Goal: Ask a question

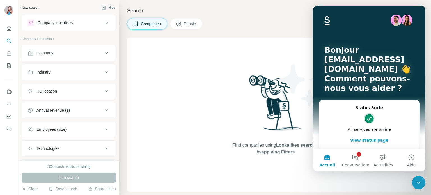
click at [274, 26] on div "Companies People" at bounding box center [275, 24] width 297 height 12
click at [12, 89] on button "Use Surfe on LinkedIn" at bounding box center [8, 92] width 9 height 10
click at [266, 23] on div "Companies People" at bounding box center [275, 24] width 297 height 12
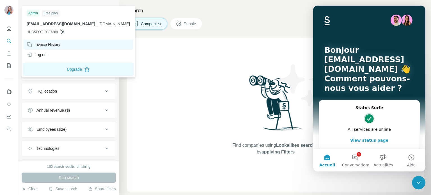
click at [38, 45] on div "Invoice History" at bounding box center [44, 45] width 34 height 6
click at [45, 44] on div "Invoice History" at bounding box center [44, 45] width 34 height 6
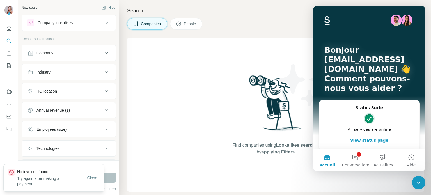
click at [93, 177] on span "Close" at bounding box center [92, 178] width 10 height 6
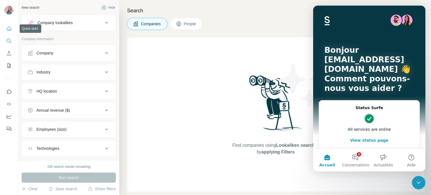
click at [8, 30] on icon "Quick start" at bounding box center [9, 29] width 6 height 6
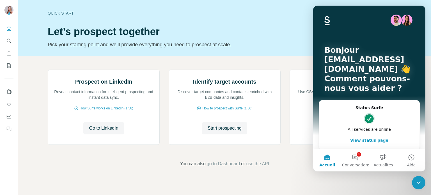
click at [243, 24] on div "Quick start Let’s prospect together Pick your starting point and we’ll provide …" at bounding box center [183, 28] width 270 height 41
click at [11, 30] on icon "Quick start" at bounding box center [9, 28] width 4 height 4
click at [418, 186] on div "Fermer le Messenger Intercom" at bounding box center [418, 182] width 13 height 13
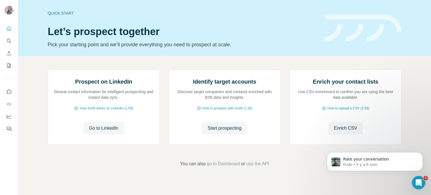
scroll to position [0, 0]
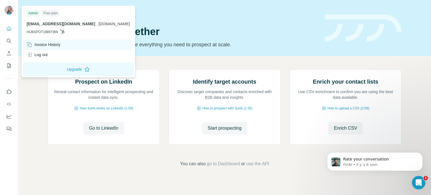
click at [48, 43] on div "Invoice History" at bounding box center [44, 45] width 34 height 6
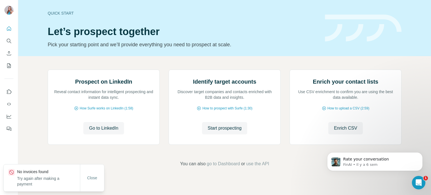
click at [47, 170] on p "No invoices found" at bounding box center [48, 172] width 63 height 6
click at [55, 180] on p "Try again after making a payment" at bounding box center [48, 181] width 63 height 11
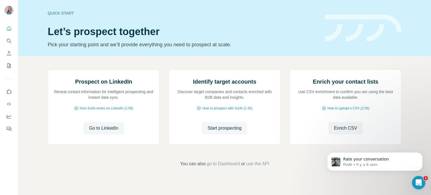
click at [89, 178] on div "Close" at bounding box center [92, 183] width 24 height 11
click at [8, 30] on icon "Quick start" at bounding box center [9, 28] width 4 height 4
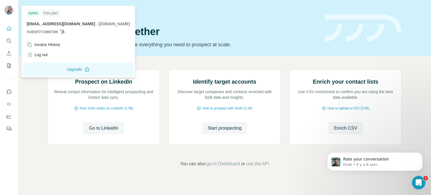
click at [11, 10] on img at bounding box center [8, 10] width 9 height 9
click at [418, 184] on icon "Ouvrir le Messenger Intercom" at bounding box center [418, 182] width 9 height 9
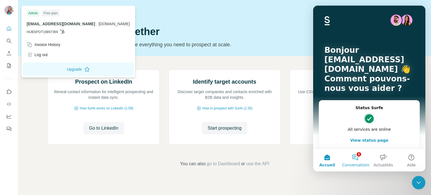
click at [353, 160] on button "1 Conversations" at bounding box center [355, 160] width 28 height 22
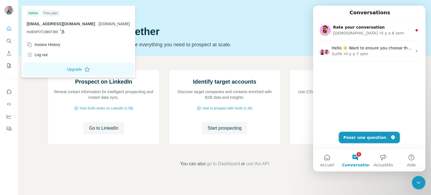
click at [356, 139] on button "Poser une question" at bounding box center [369, 137] width 61 height 11
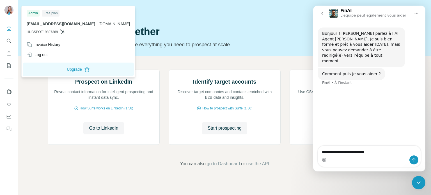
type textarea "**********"
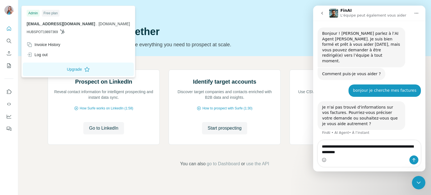
type textarea "**********"
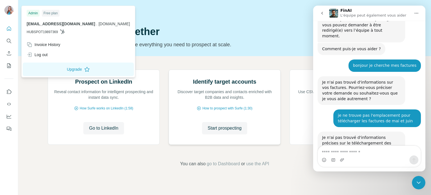
scroll to position [40, 0]
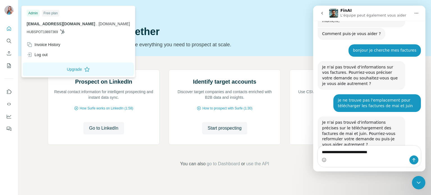
type textarea "**********"
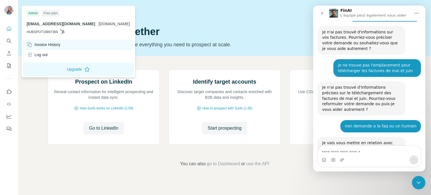
scroll to position [101, 0]
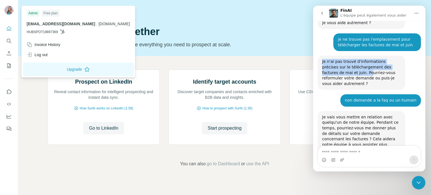
drag, startPoint x: 323, startPoint y: 49, endPoint x: 335, endPoint y: 59, distance: 15.9
click at [335, 59] on div "Je n'ai pas trouvé d'informations précises sur le téléchargement des factures d…" at bounding box center [361, 72] width 79 height 27
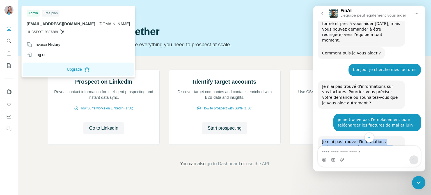
scroll to position [28, 0]
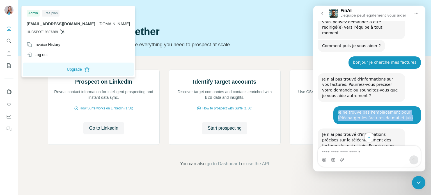
drag, startPoint x: 336, startPoint y: 102, endPoint x: 404, endPoint y: 107, distance: 68.6
click at [404, 110] on div "je ne trouve pas l'emplacement pour télécharger les factures de mai et juin" at bounding box center [377, 115] width 79 height 11
copy div "e ne trouve pas l'emplacement pour télécharger les factures de mai et juin"
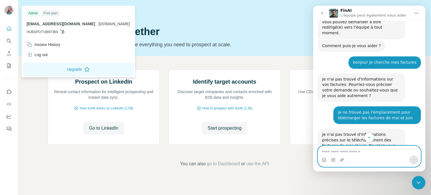
click at [350, 152] on textarea "Envoyer un message..." at bounding box center [369, 151] width 103 height 10
paste textarea "**********"
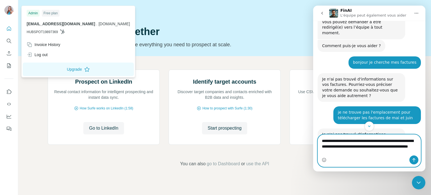
type textarea "**********"
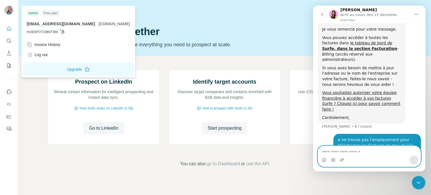
scroll to position [236, 0]
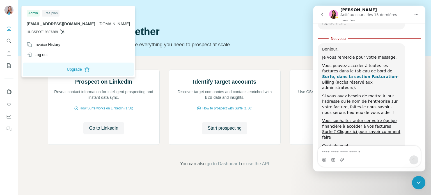
click at [334, 74] on b "Surfe, dans la section Facturation" at bounding box center [359, 76] width 75 height 4
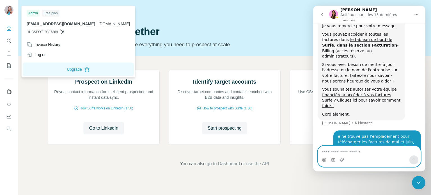
drag, startPoint x: 357, startPoint y: 150, endPoint x: 355, endPoint y: 158, distance: 8.0
click at [357, 152] on textarea "Envoyer un message..." at bounding box center [369, 151] width 103 height 10
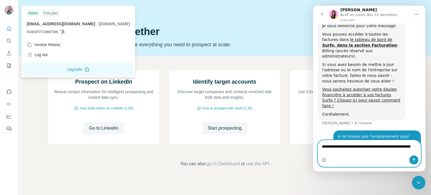
scroll to position [273, 0]
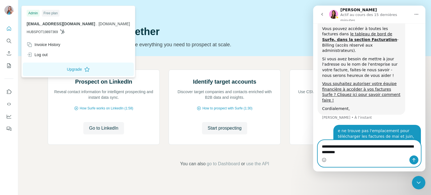
type textarea "**********"
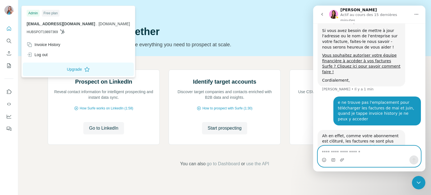
scroll to position [314, 0]
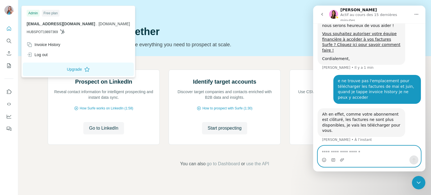
click at [343, 147] on textarea "Envoyer un message..." at bounding box center [369, 151] width 103 height 10
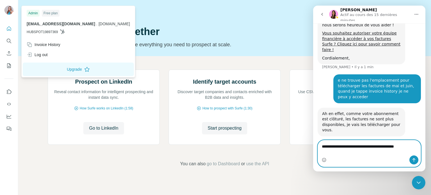
type textarea "**********"
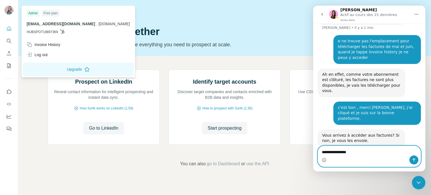
scroll to position [353, 0]
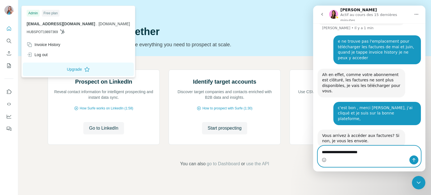
type textarea "**********"
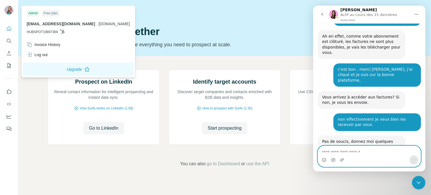
scroll to position [405, 0]
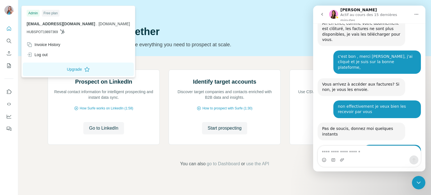
click at [345, 173] on div "Invoice-FC...105943.pdf" at bounding box center [351, 176] width 47 height 6
click at [356, 182] on div "Invoice-FC...110592.pdf" at bounding box center [351, 185] width 47 height 6
click at [350, 157] on div "Intercom Messenger" at bounding box center [369, 159] width 103 height 9
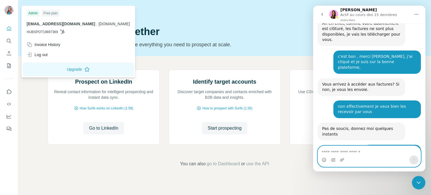
click at [353, 153] on textarea "Envoyer un message..." at bounding box center [369, 151] width 103 height 10
type textarea "**********"
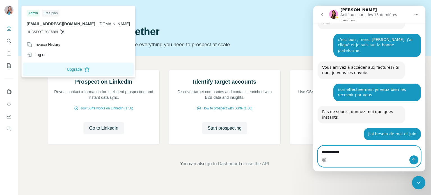
type textarea "**********"
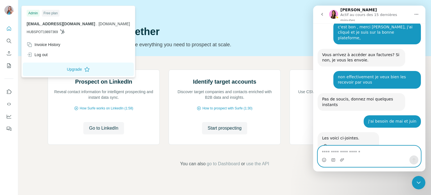
scroll to position [434, 0]
